Goal: Information Seeking & Learning: Learn about a topic

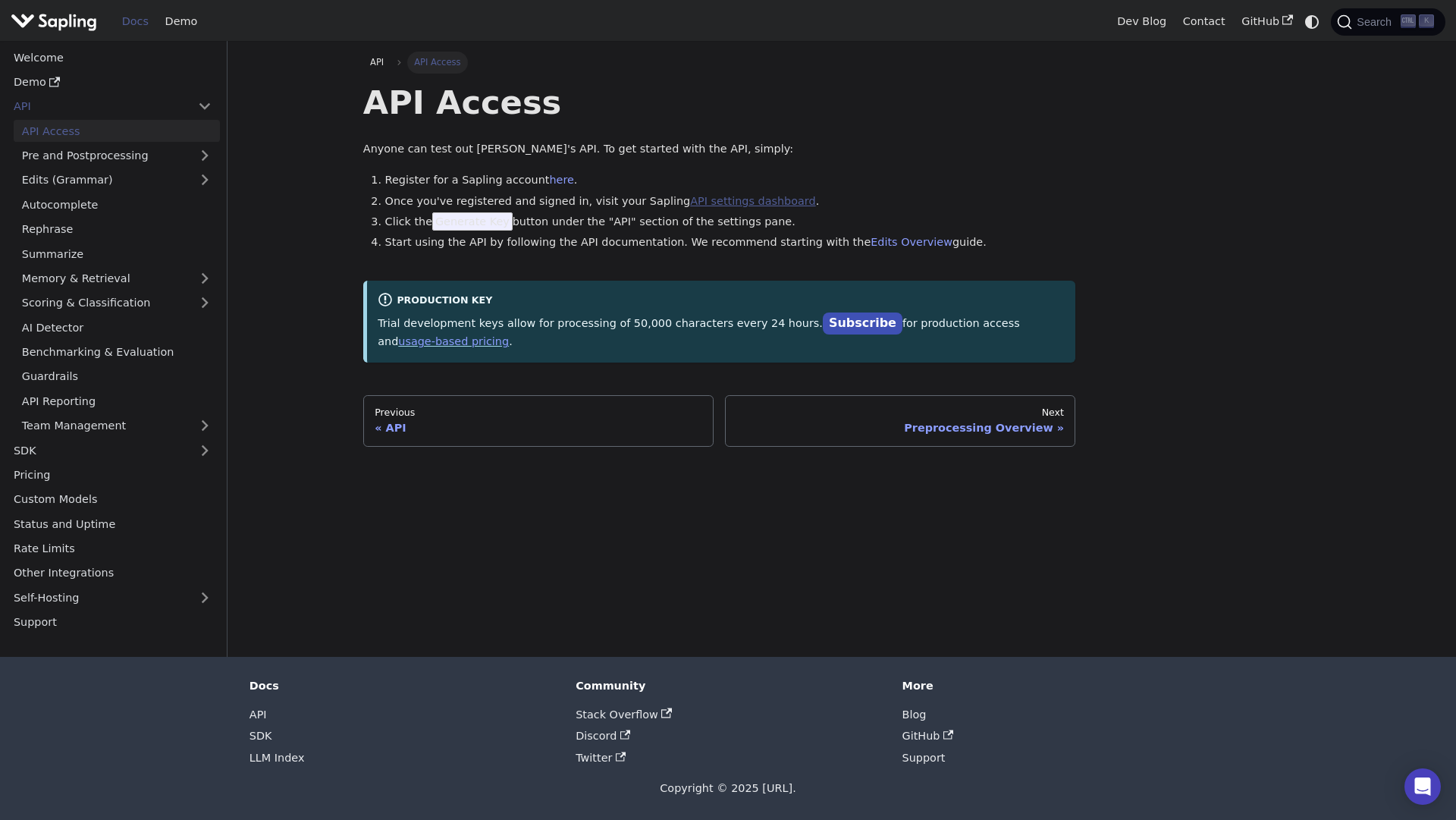
click at [691, 195] on link "API settings dashboard" at bounding box center [753, 200] width 125 height 12
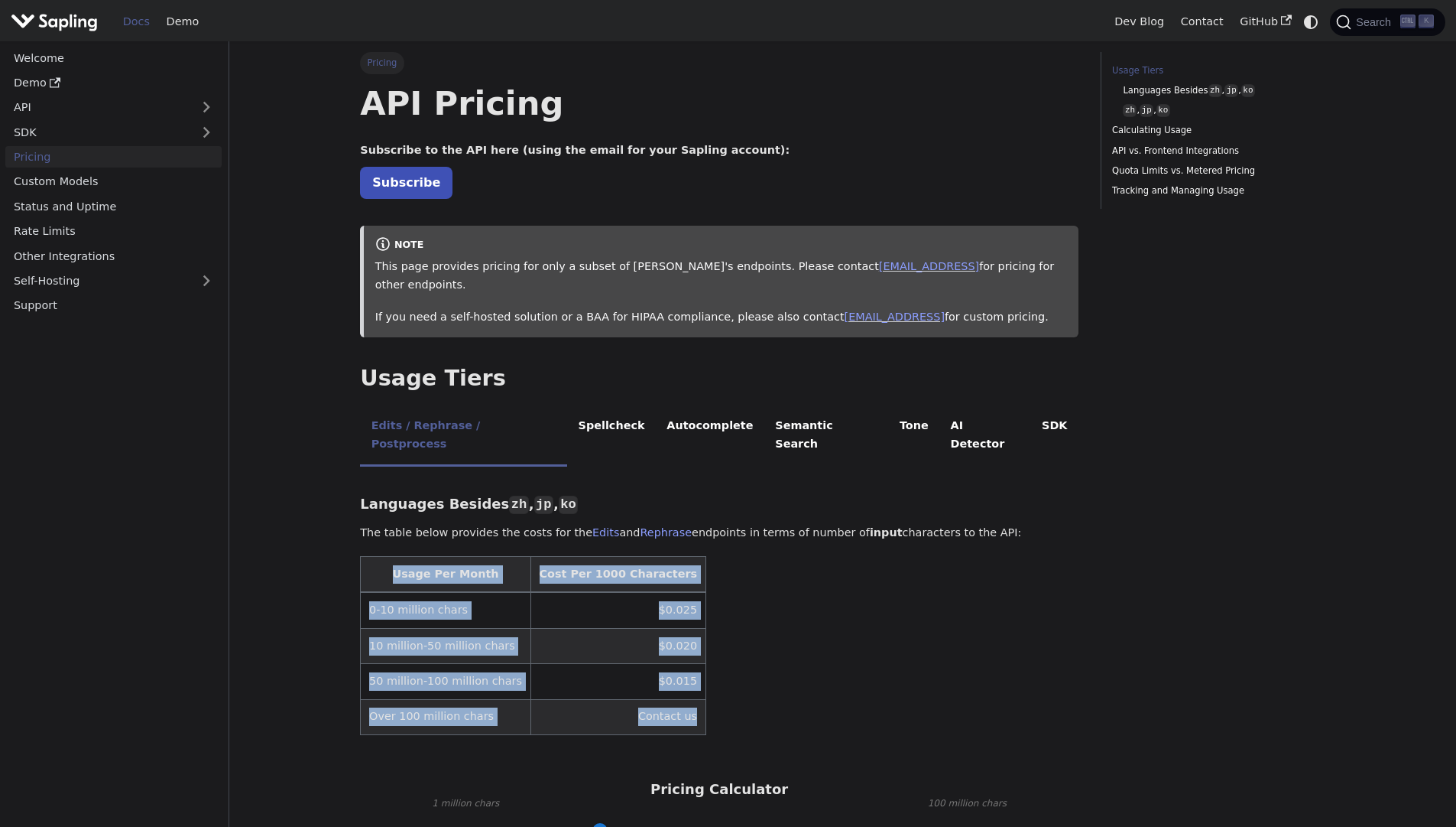
drag, startPoint x: 690, startPoint y: 693, endPoint x: 378, endPoint y: 536, distance: 349.3
click at [378, 556] on table "Usage Per Month Cost Per 1000 Characters 0-10 million chars $0.025 10 million-5…" at bounding box center [720, 646] width 719 height 179
copy table "Usage Per Month Cost Per 1000 Characters 0-10 million chars $0.025 10 million-5…"
